Goal: Find specific page/section: Find specific page/section

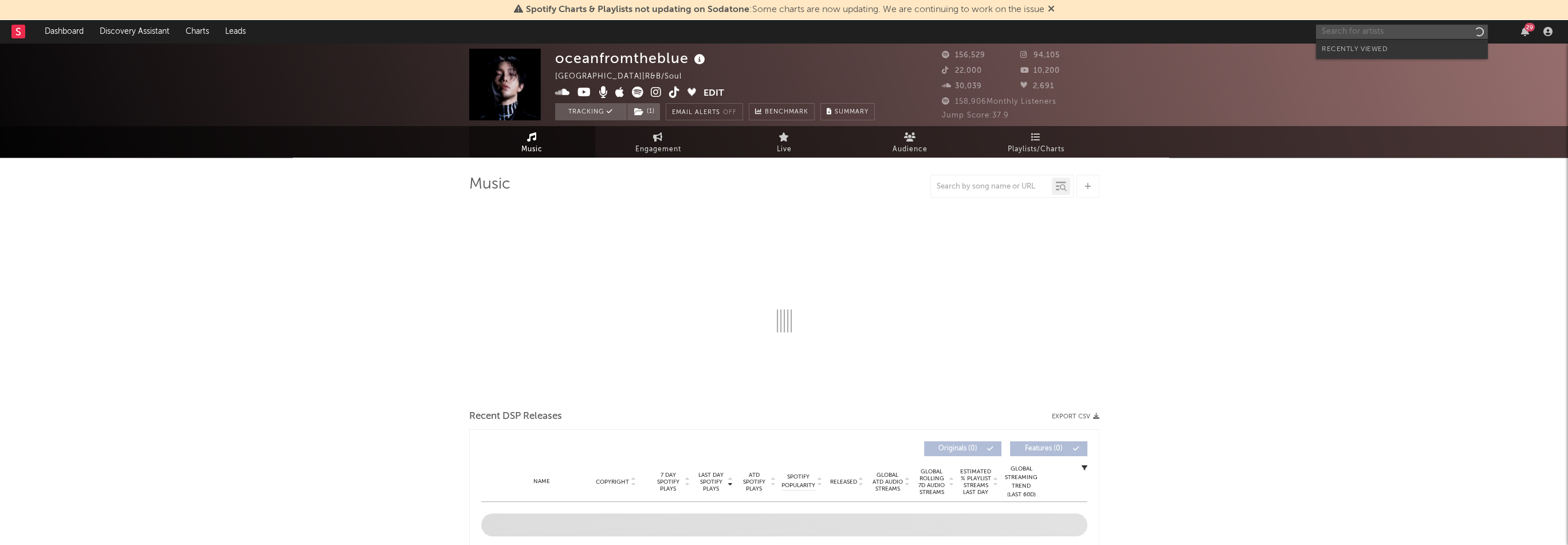
click at [1373, 34] on input "text" at bounding box center [1401, 32] width 171 height 14
type input "the d"
select select "6m"
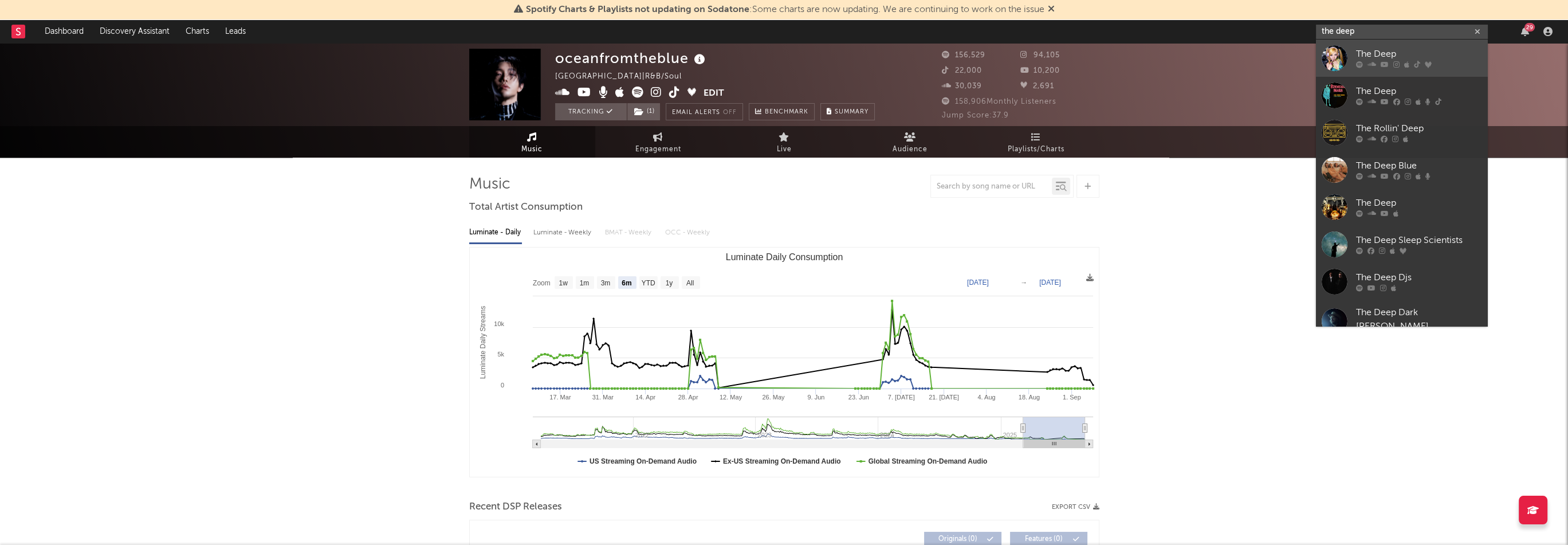
type input "the deep"
click at [1354, 57] on link "The Deep" at bounding box center [1401, 58] width 171 height 37
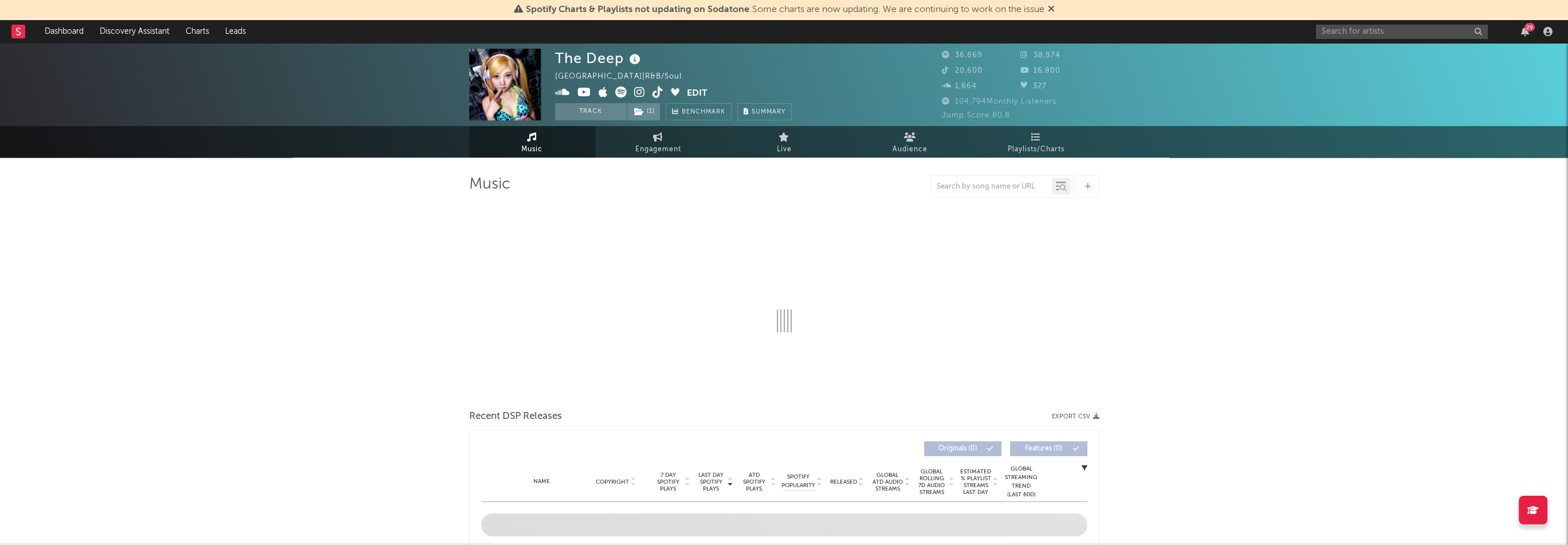
select select "6m"
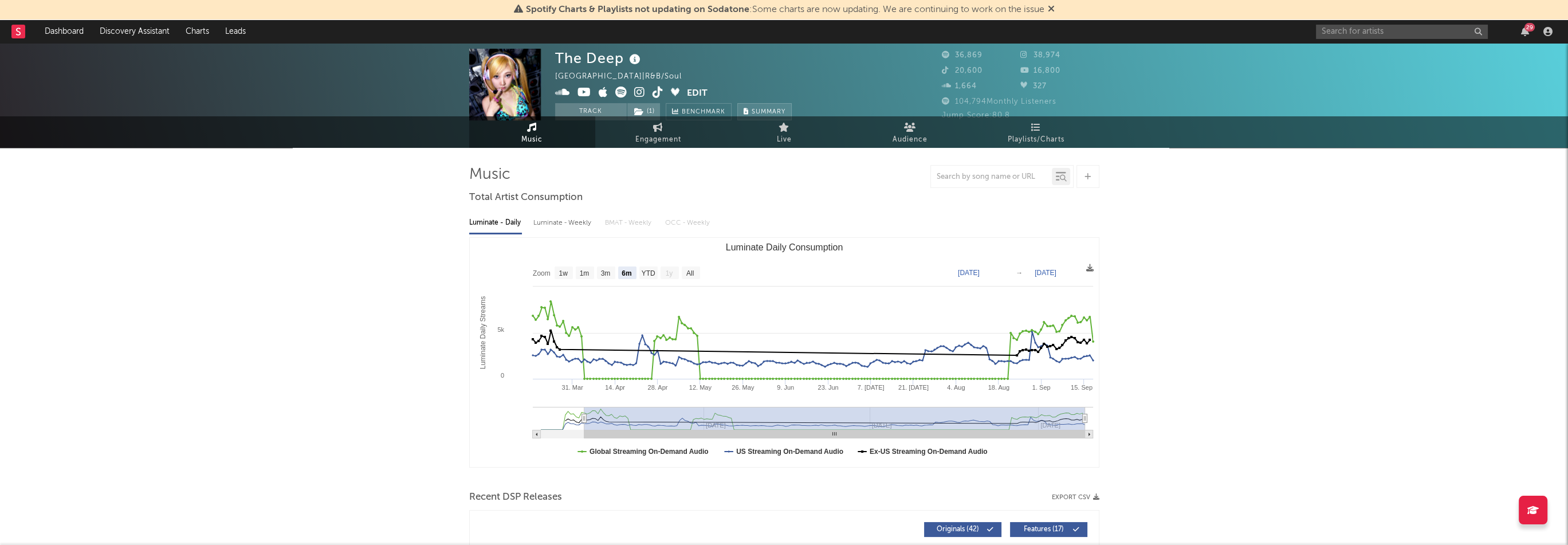
scroll to position [287, 0]
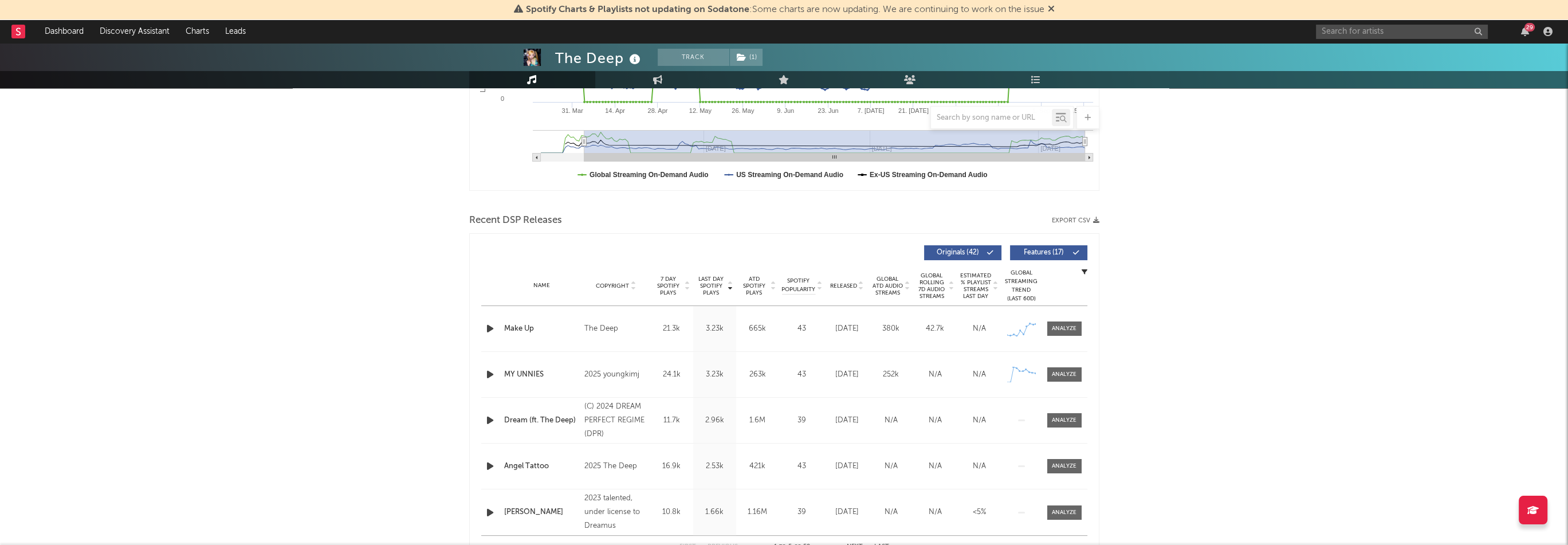
click at [762, 292] on span "ATD Spotify Plays" at bounding box center [754, 286] width 30 height 21
